Goal: Entertainment & Leisure: Consume media (video, audio)

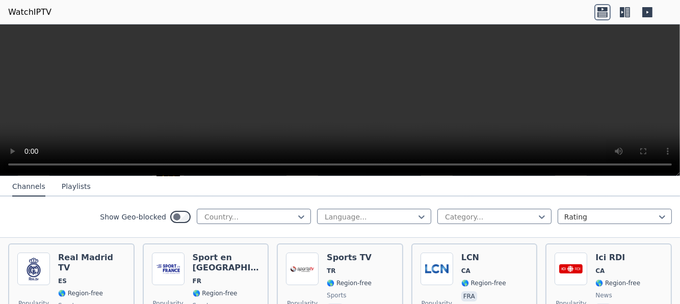
scroll to position [294, 0]
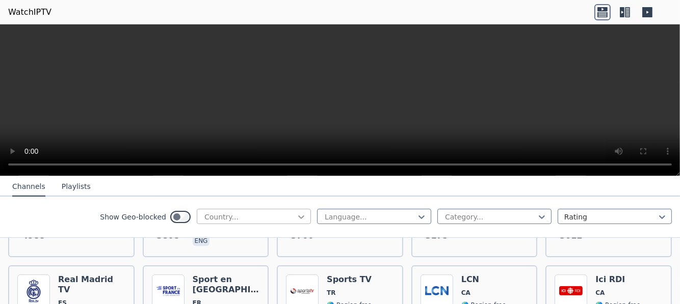
click at [296, 216] on icon at bounding box center [301, 217] width 10 height 10
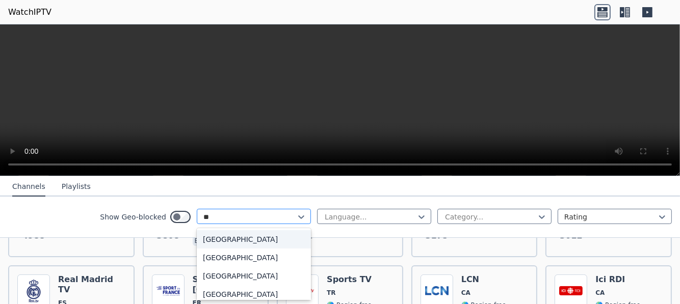
type input "***"
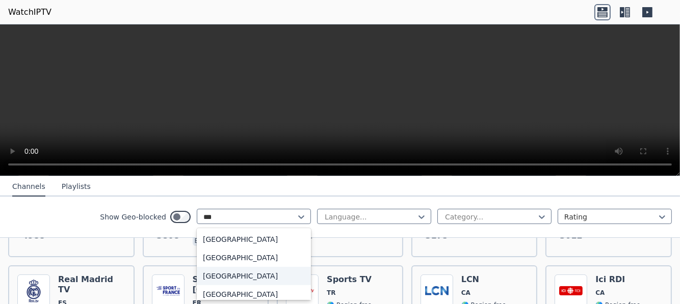
click at [231, 276] on div "[GEOGRAPHIC_DATA]" at bounding box center [254, 276] width 114 height 18
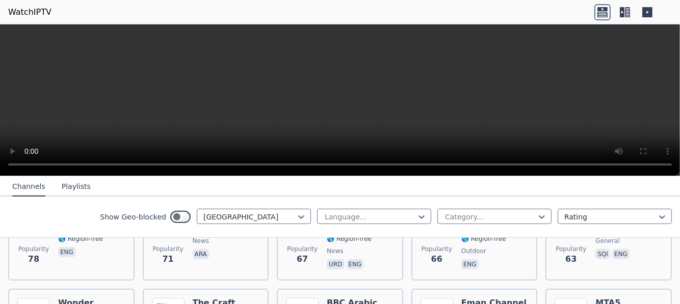
scroll to position [714, 0]
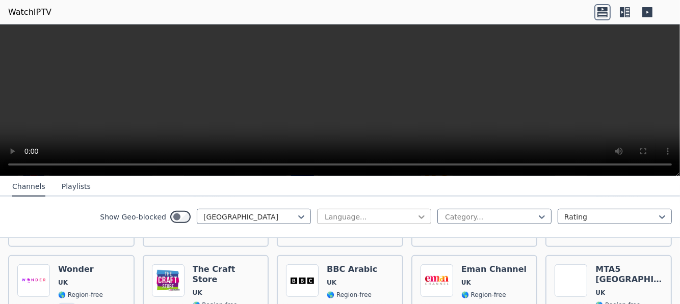
click at [416, 214] on icon at bounding box center [421, 217] width 10 height 10
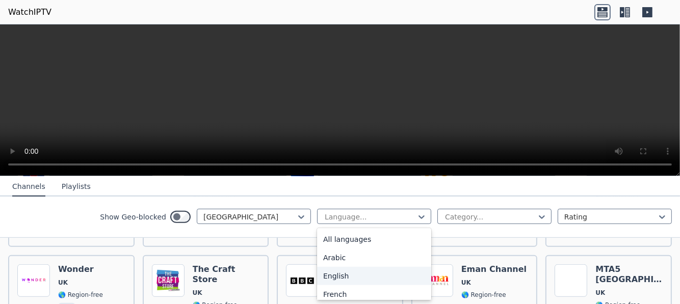
click at [326, 275] on div "English" at bounding box center [374, 276] width 114 height 18
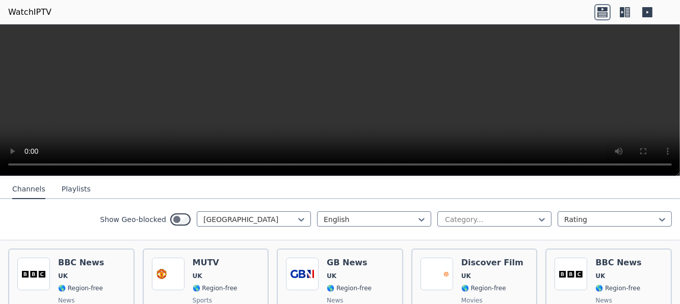
scroll to position [114, 0]
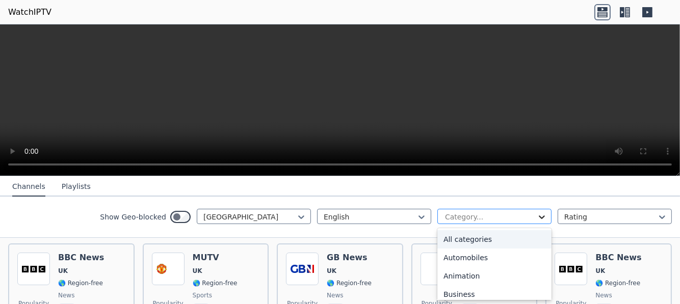
click at [536, 213] on icon at bounding box center [541, 217] width 10 height 10
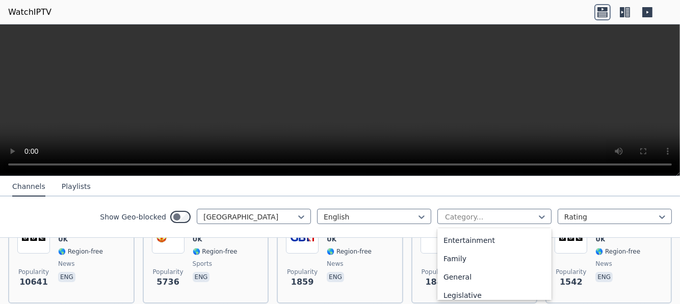
scroll to position [183, 0]
click at [476, 235] on div "Entertainment" at bounding box center [494, 239] width 114 height 18
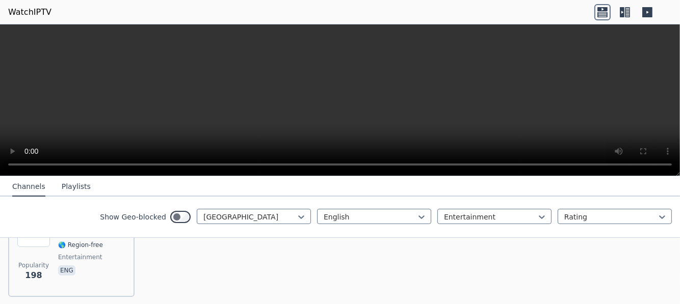
scroll to position [135, 0]
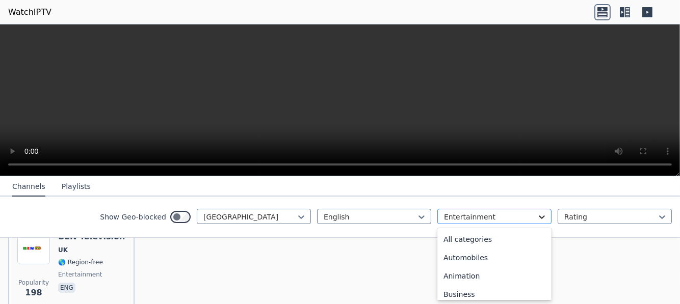
click at [536, 217] on icon at bounding box center [541, 217] width 10 height 10
click at [462, 237] on div "Movies" at bounding box center [494, 241] width 114 height 18
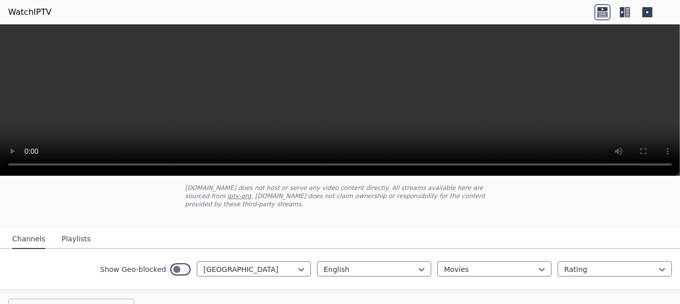
scroll to position [121, 0]
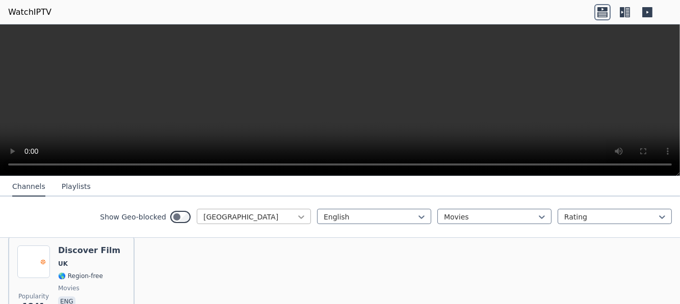
click at [297, 219] on icon at bounding box center [301, 217] width 10 height 10
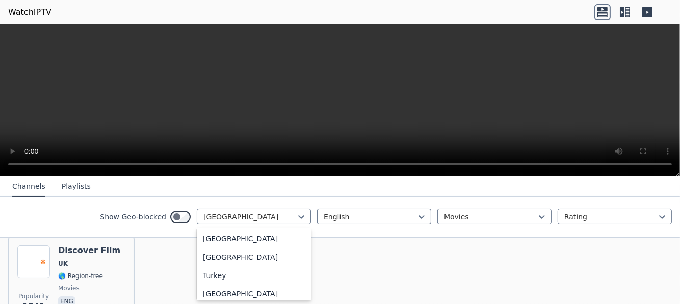
scroll to position [0, 0]
click at [229, 237] on div "All countries" at bounding box center [254, 239] width 114 height 18
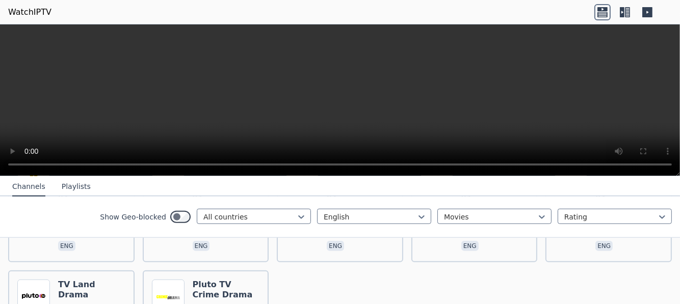
scroll to position [1227, 0]
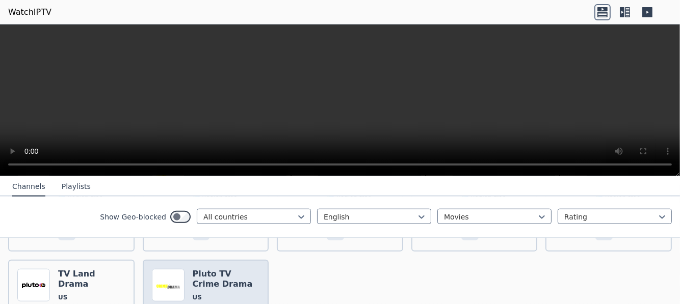
click at [247, 304] on span "🌎 Region-free" at bounding box center [226, 310] width 67 height 8
drag, startPoint x: 677, startPoint y: 175, endPoint x: 674, endPoint y: 236, distance: 61.2
click at [674, 236] on div "WatchIPTV - Free IPTV streams from across the world [DOMAIN_NAME] does not host…" at bounding box center [340, 164] width 680 height 280
click at [67, 183] on button "Playlists" at bounding box center [76, 187] width 29 height 19
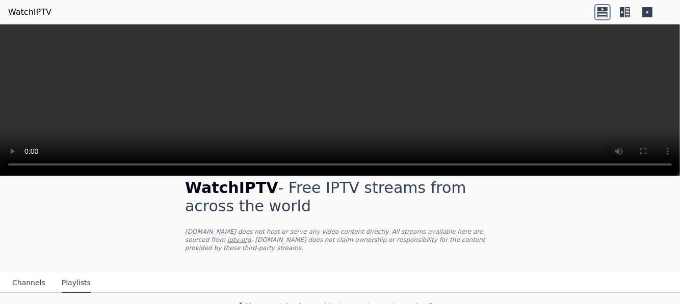
scroll to position [0, 0]
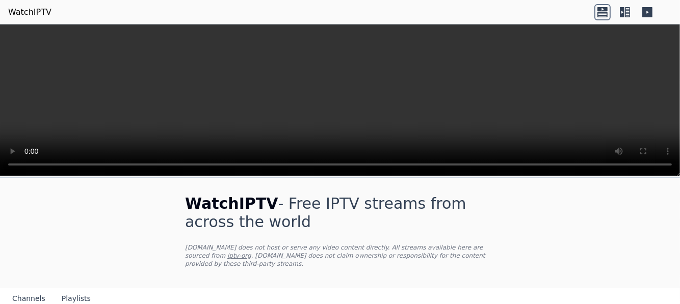
click at [645, 12] on icon at bounding box center [647, 12] width 10 height 10
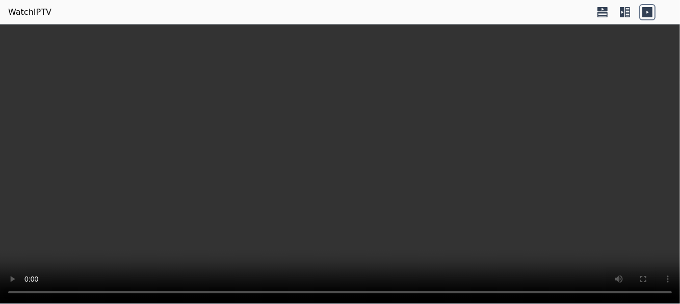
click at [624, 8] on icon at bounding box center [624, 12] width 16 height 16
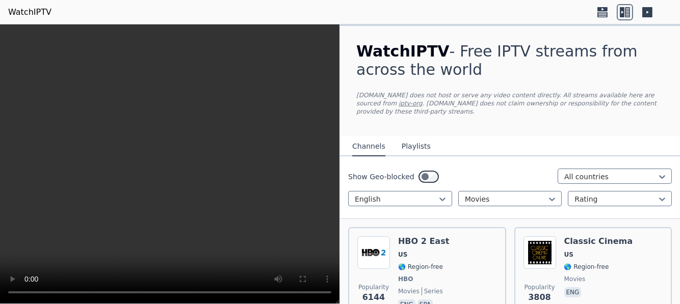
scroll to position [24, 0]
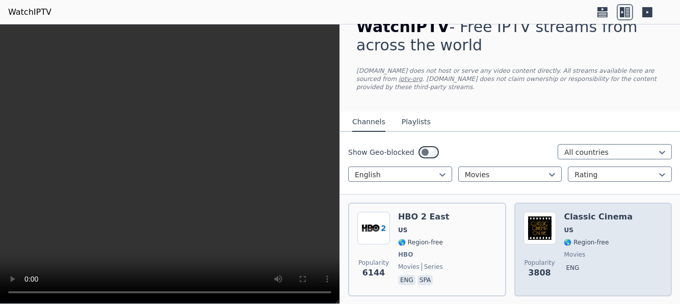
click at [543, 220] on img at bounding box center [539, 228] width 33 height 33
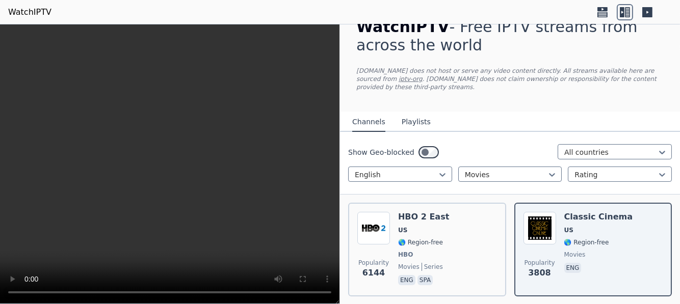
click at [624, 8] on icon at bounding box center [622, 12] width 5 height 10
click at [623, 11] on icon at bounding box center [622, 12] width 5 height 10
click at [651, 12] on icon at bounding box center [647, 12] width 10 height 10
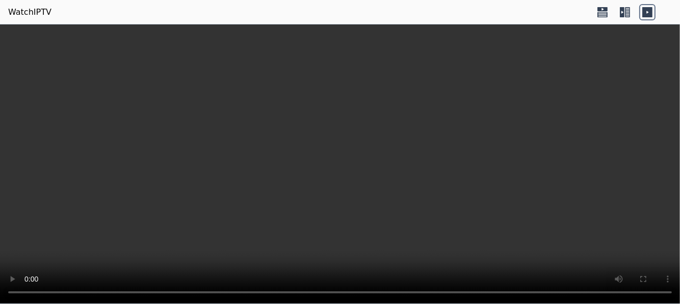
click at [588, 104] on video at bounding box center [340, 164] width 680 height 280
